Goal: Check status: Check status

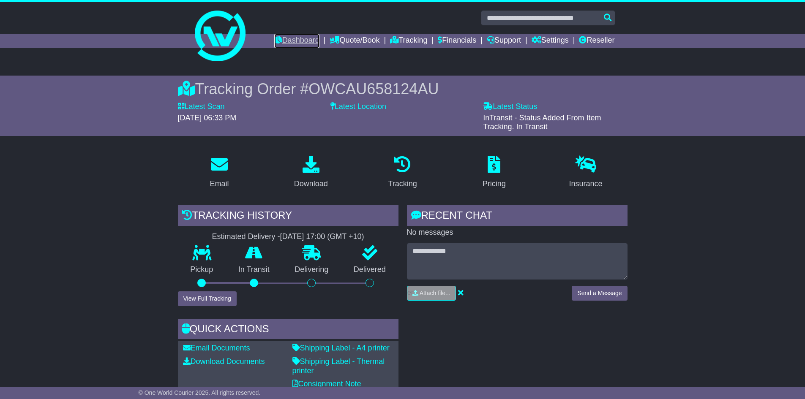
click at [289, 42] on link "Dashboard" at bounding box center [296, 41] width 45 height 14
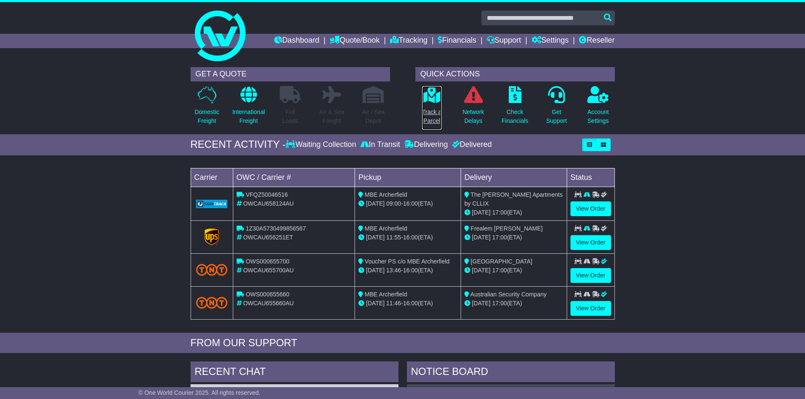
click at [437, 115] on p "Track a Parcel" at bounding box center [431, 117] width 19 height 18
